Goal: Task Accomplishment & Management: Use online tool/utility

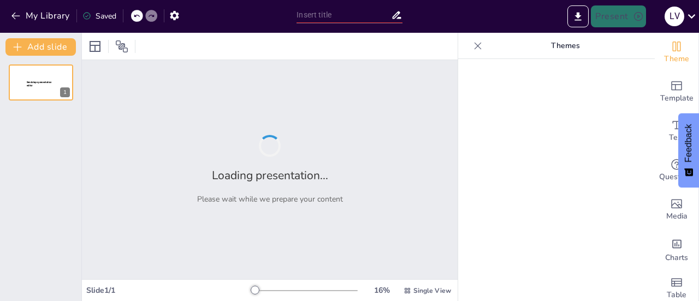
type input "Dificultades Específicas del Aprendizaje: Un Enfoque Inclusivo en el Aula"
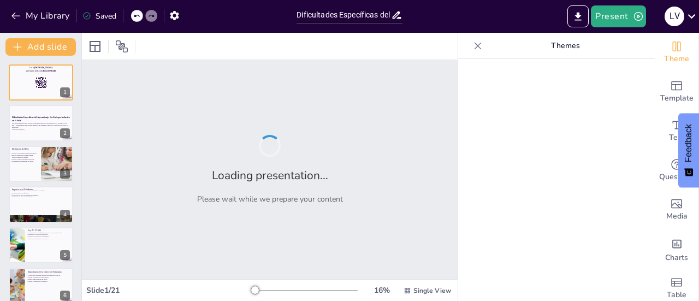
checkbox input "true"
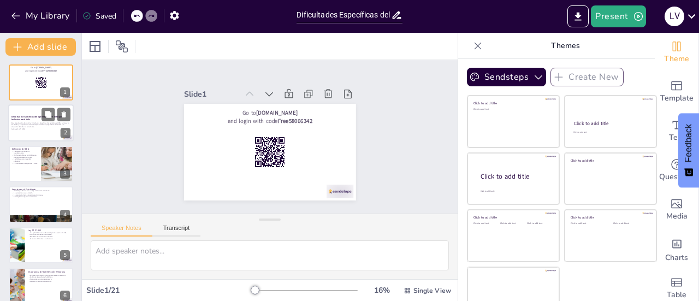
click at [49, 132] on div at bounding box center [41, 123] width 66 height 37
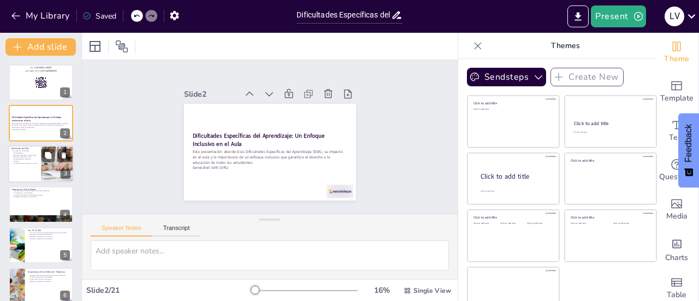
checkbox input "true"
click at [40, 162] on div at bounding box center [41, 163] width 66 height 37
type textarea "Lor Ipsumdolorsi Ametconsect adi Elitseddoei, t INC, utl etdoloremag ali enimad…"
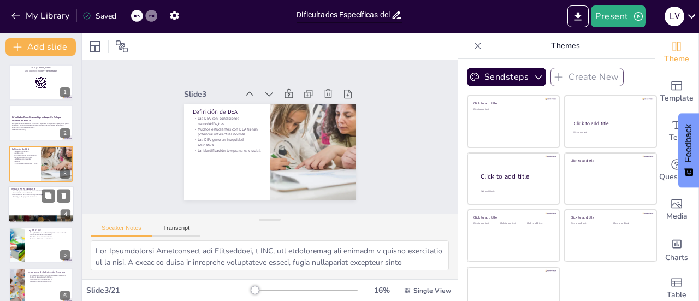
checkbox input "true"
click at [38, 205] on div at bounding box center [41, 204] width 66 height 37
type textarea "Lo ipsu dolorsitame consectet ad eli se doe temporincidid utl etdolore ma ali E…"
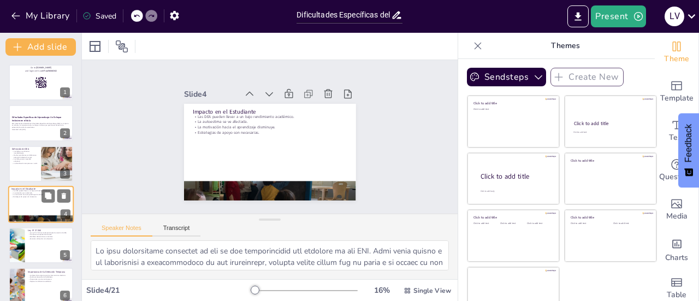
scroll to position [26, 0]
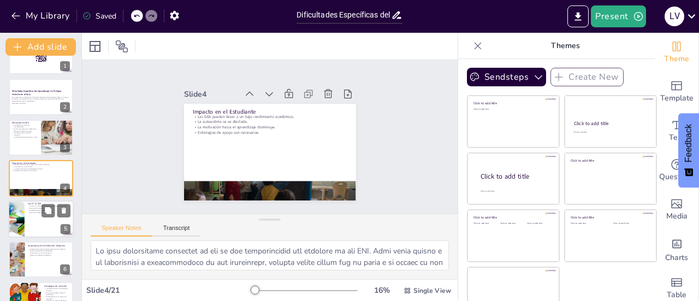
checkbox input "true"
click at [34, 221] on div at bounding box center [41, 218] width 66 height 37
type textarea "La Ley N° 27.306 es un [PERSON_NAME] en la atención de las DEA en [GEOGRAPHIC_D…"
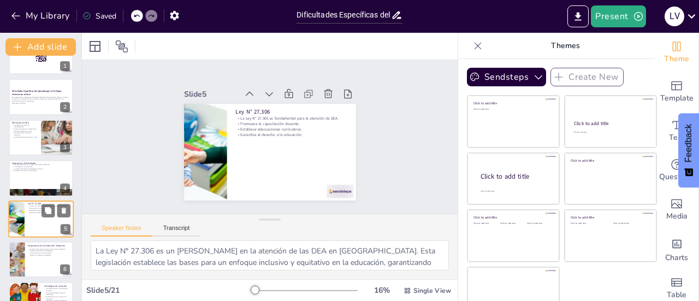
scroll to position [67, 0]
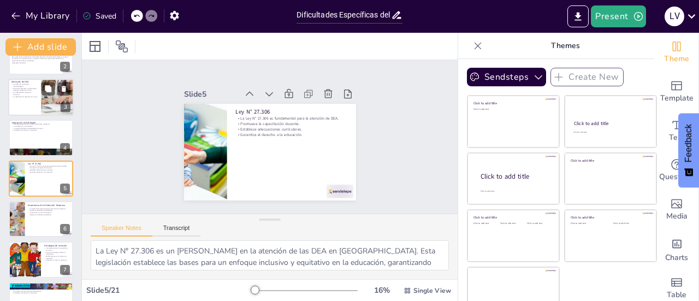
checkbox input "true"
click at [24, 99] on div at bounding box center [41, 97] width 66 height 37
type textarea "Lor Ipsumdolorsi Ametconsect adi Elitseddoei, t INC, utl etdoloremag ali enimad…"
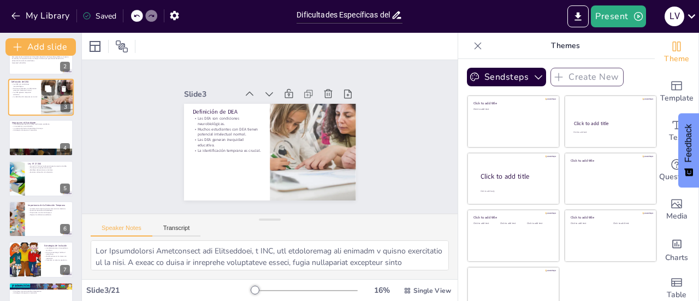
scroll to position [0, 0]
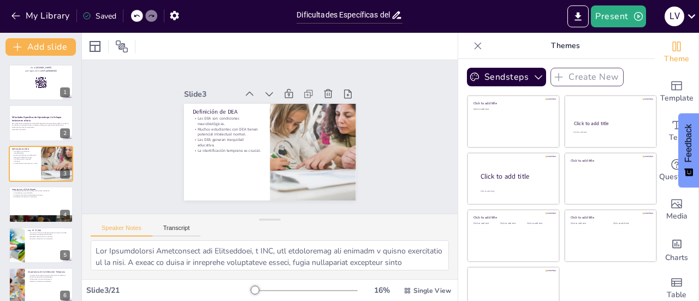
click at [120, 118] on div "Slide 1 Go to [DOMAIN_NAME] and login with code Free58066342 Slide 2 Dificultad…" at bounding box center [269, 137] width 405 height 262
checkbox input "true"
click at [578, 21] on icon "Export to PowerPoint" at bounding box center [577, 16] width 11 height 11
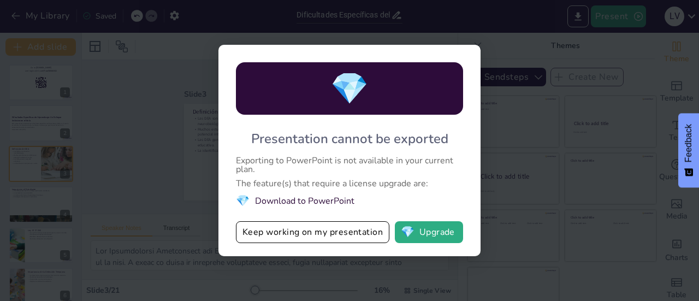
click at [205, 163] on div "💎 Presentation cannot be exported Exporting to PowerPoint is not available in y…" at bounding box center [349, 150] width 699 height 301
